Goal: Task Accomplishment & Management: Manage account settings

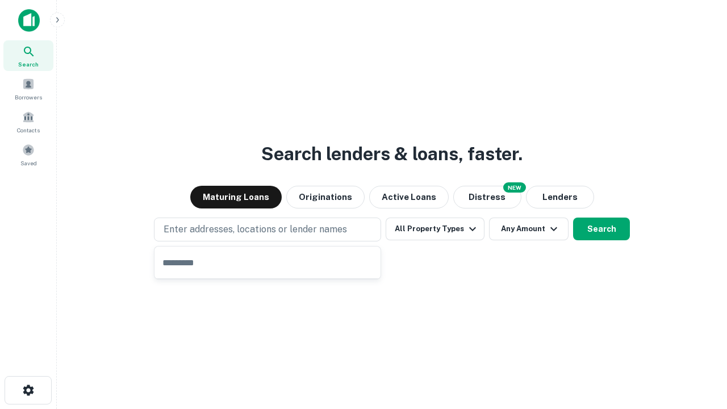
type input "**********"
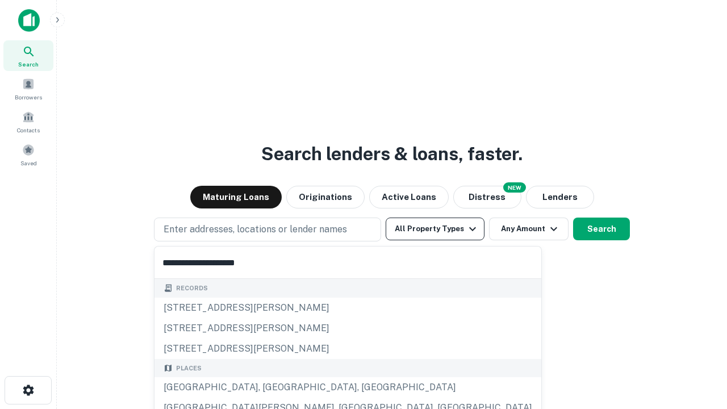
click at [271, 387] on div "[GEOGRAPHIC_DATA], [GEOGRAPHIC_DATA], [GEOGRAPHIC_DATA]" at bounding box center [347, 387] width 387 height 20
click at [435, 229] on button "All Property Types" at bounding box center [435, 228] width 99 height 23
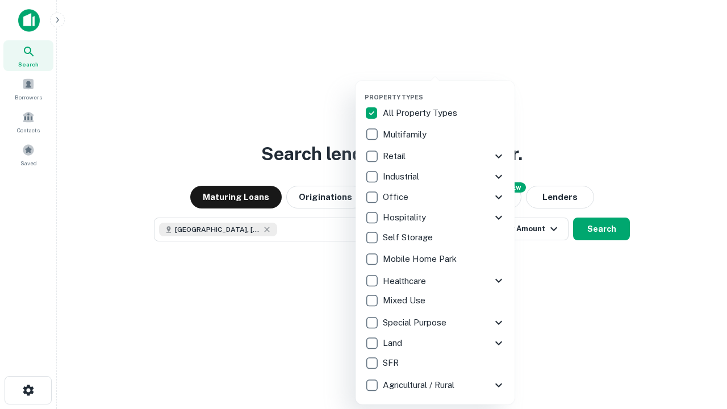
click at [444, 90] on button "button" at bounding box center [444, 90] width 159 height 1
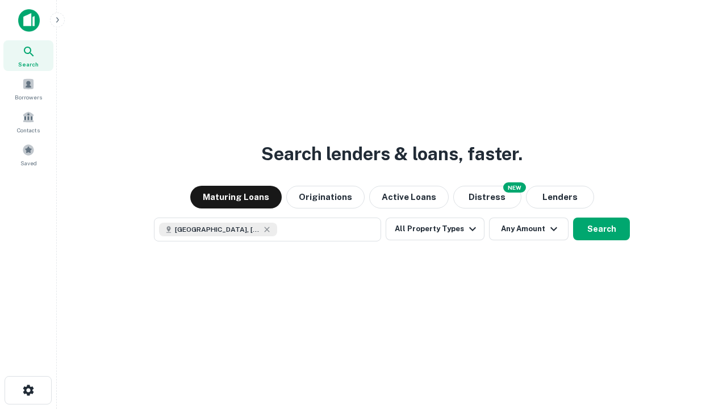
scroll to position [18, 0]
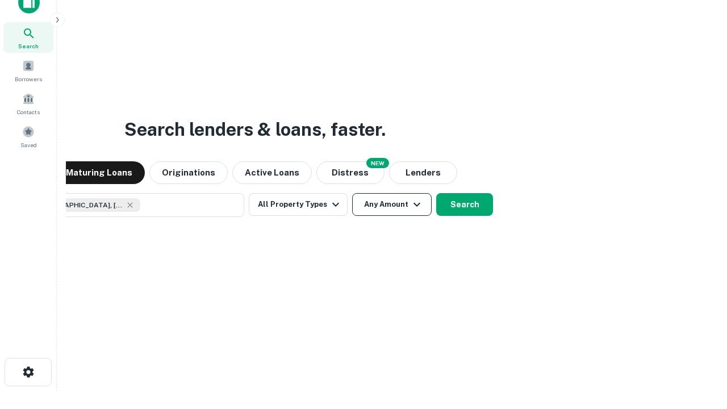
click at [352, 193] on button "Any Amount" at bounding box center [391, 204] width 79 height 23
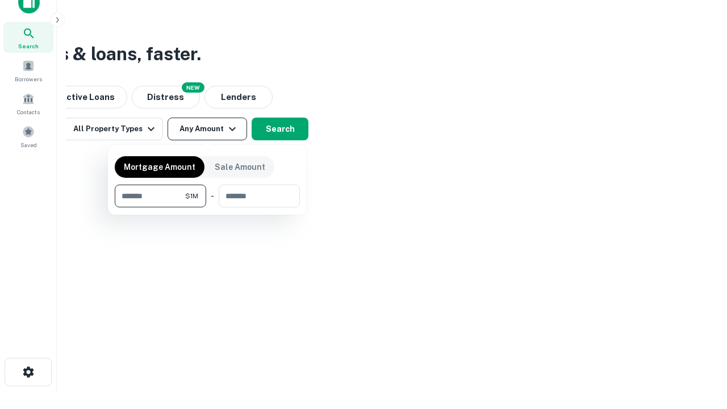
type input "*******"
click at [207, 207] on button "button" at bounding box center [207, 207] width 185 height 1
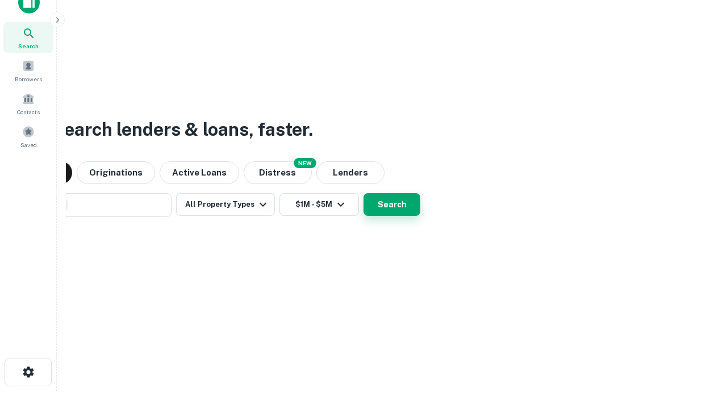
click at [363, 193] on button "Search" at bounding box center [391, 204] width 57 height 23
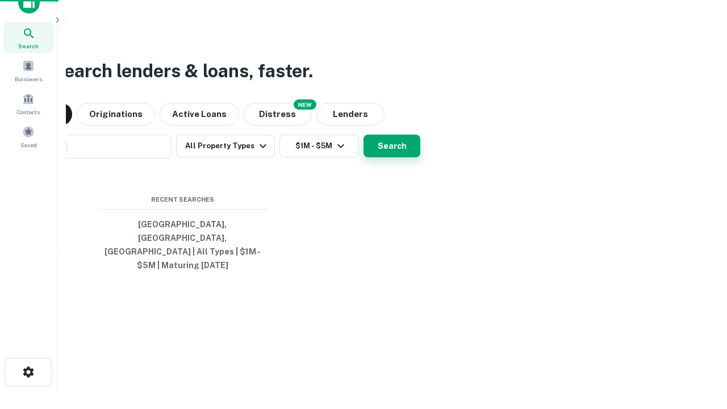
scroll to position [37, 321]
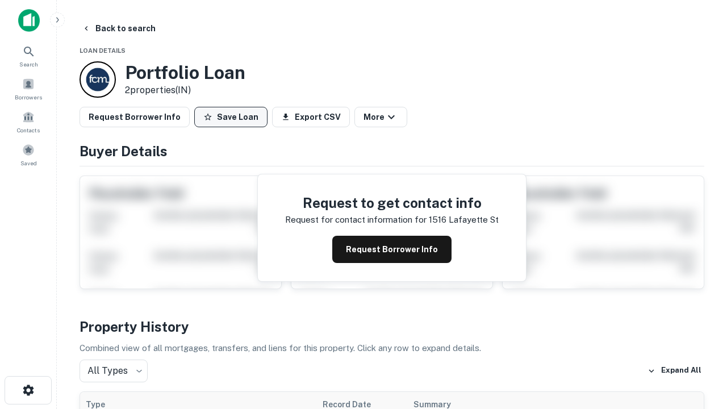
click at [231, 117] on button "Save Loan" at bounding box center [230, 117] width 73 height 20
click at [233, 117] on button "Loan Saved" at bounding box center [233, 117] width 78 height 20
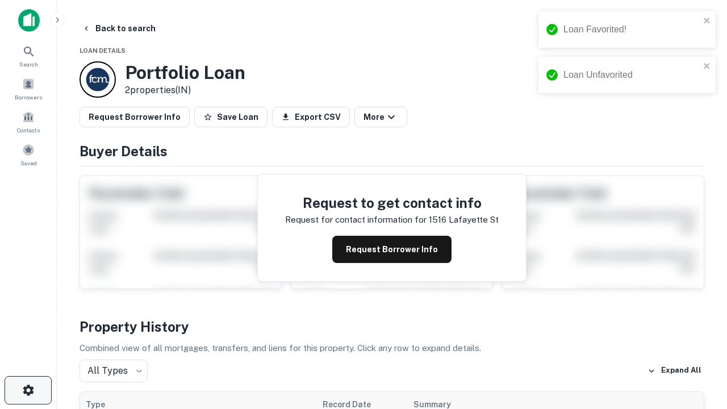
click at [28, 390] on icon "button" at bounding box center [29, 390] width 14 height 14
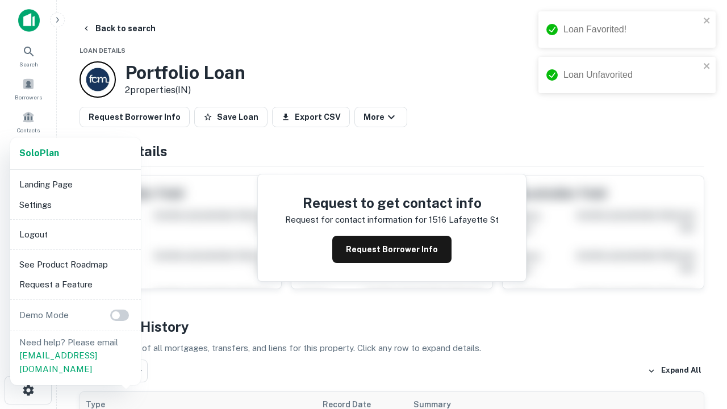
click at [75, 234] on li "Logout" at bounding box center [76, 234] width 122 height 20
